Goal: Task Accomplishment & Management: Manage account settings

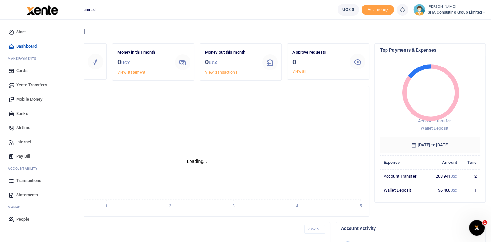
click at [22, 72] on span "Cards" at bounding box center [21, 71] width 11 height 6
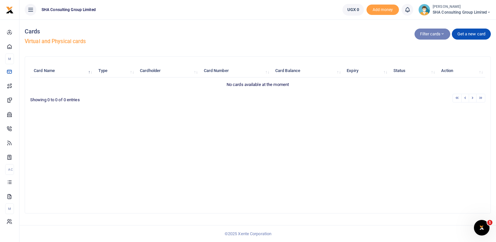
click at [425, 37] on button "Filter cards" at bounding box center [432, 34] width 36 height 11
click at [430, 55] on link "Virtual cards" at bounding box center [439, 57] width 51 height 9
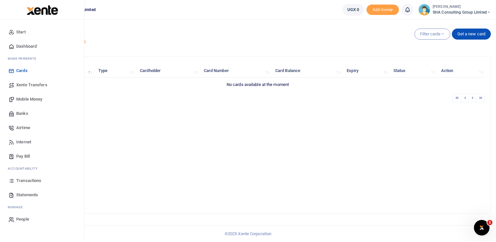
click at [29, 194] on span "Statements" at bounding box center [27, 195] width 22 height 6
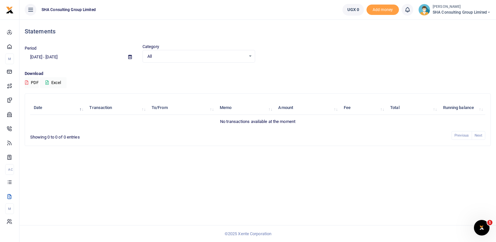
click at [159, 56] on span "All" at bounding box center [196, 56] width 98 height 6
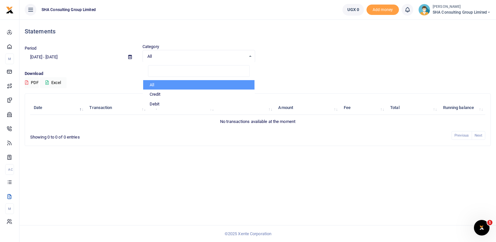
click at [105, 72] on p "Download" at bounding box center [258, 73] width 466 height 7
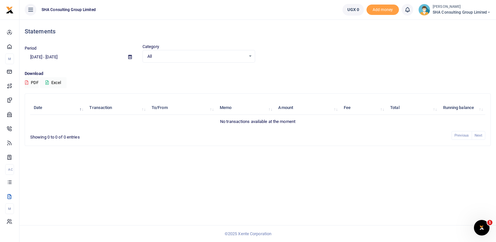
click at [60, 55] on input "08/19/2025 - 09/17/2025" at bounding box center [74, 57] width 98 height 11
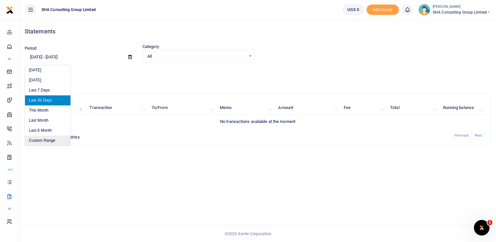
click at [46, 140] on li "Custom Range" at bounding box center [47, 141] width 45 height 10
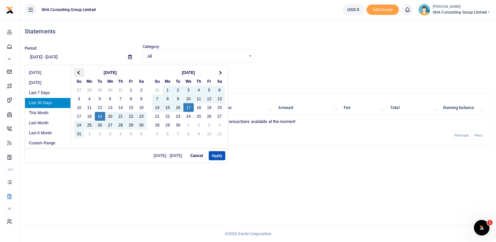
click at [78, 74] on th at bounding box center [79, 72] width 10 height 9
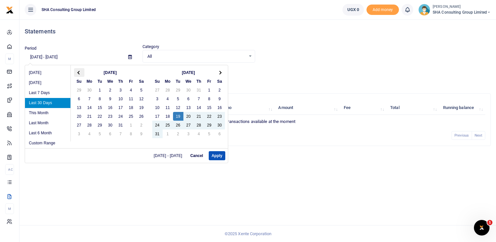
click at [77, 74] on th at bounding box center [79, 72] width 10 height 9
click at [78, 74] on th at bounding box center [79, 72] width 10 height 9
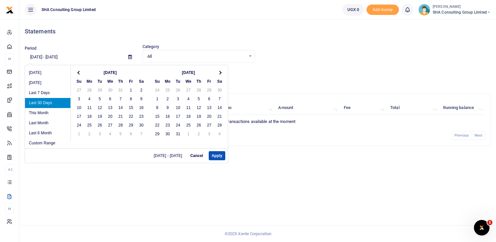
click at [78, 74] on th at bounding box center [79, 72] width 10 height 9
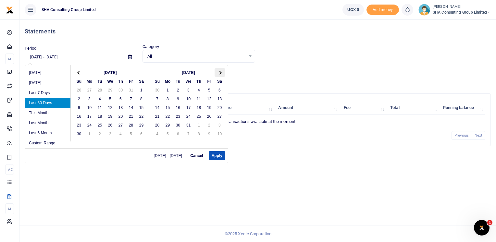
click at [218, 71] on span at bounding box center [220, 73] width 4 height 4
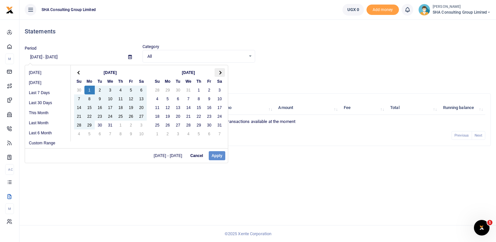
click at [218, 71] on span at bounding box center [220, 73] width 4 height 4
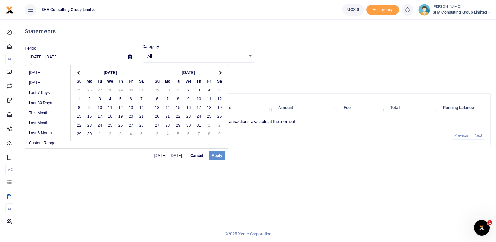
click at [218, 71] on span at bounding box center [220, 73] width 4 height 4
click at [219, 71] on span at bounding box center [220, 73] width 4 height 4
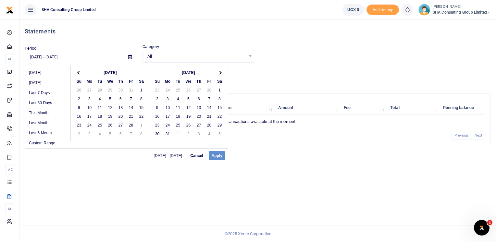
click at [219, 71] on span at bounding box center [220, 73] width 4 height 4
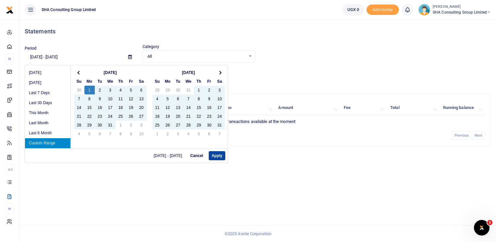
click at [215, 155] on button "Apply" at bounding box center [217, 155] width 17 height 9
type input "07/01/2024 - 06/30/2025"
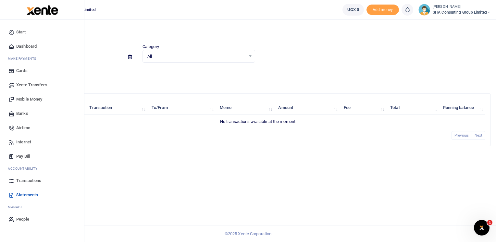
click at [18, 69] on span "Cards" at bounding box center [21, 71] width 11 height 6
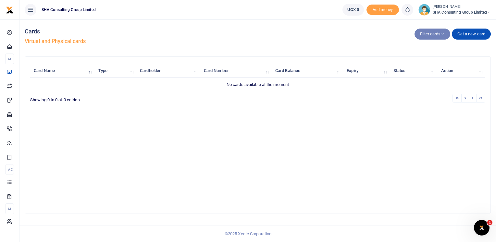
click at [433, 34] on button "Filter cards" at bounding box center [432, 34] width 36 height 11
click at [431, 47] on link "All cards" at bounding box center [439, 47] width 51 height 9
click at [431, 36] on button "Filter cards" at bounding box center [432, 34] width 36 height 11
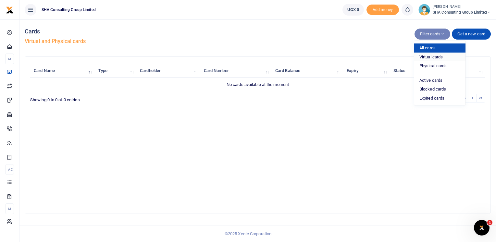
click at [433, 55] on link "Virtual cards" at bounding box center [439, 57] width 51 height 9
